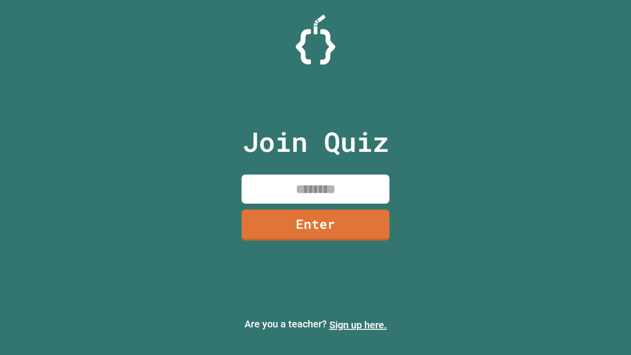
click at [358, 325] on link "Sign up here." at bounding box center [358, 325] width 58 height 12
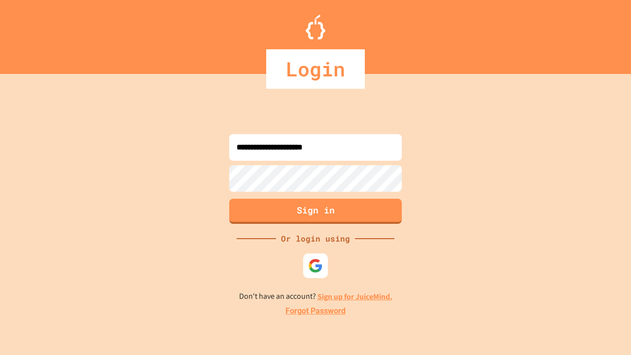
type input "**********"
